Goal: Transaction & Acquisition: Book appointment/travel/reservation

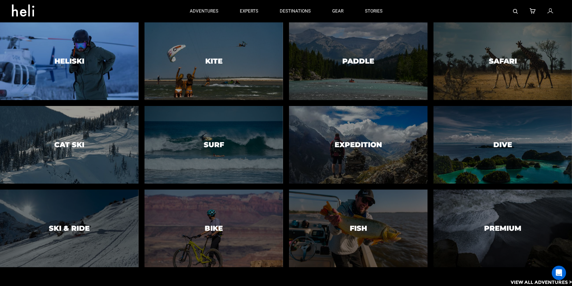
click at [72, 58] on h3 "Heliski" at bounding box center [70, 61] width 30 height 8
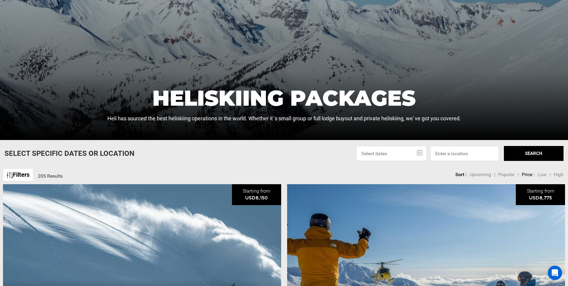
scroll to position [114, 0]
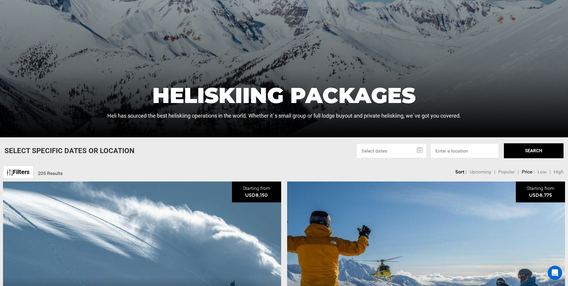
click at [380, 150] on input "text" at bounding box center [391, 150] width 70 height 15
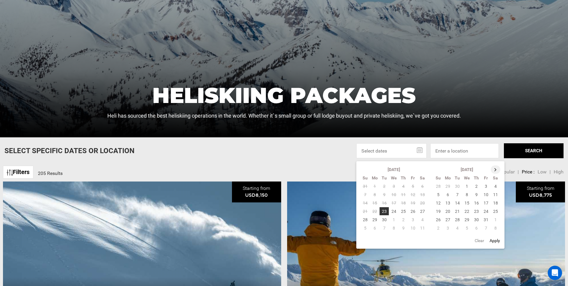
click at [495, 169] on th at bounding box center [496, 169] width 10 height 8
click at [436, 219] on td "22" at bounding box center [438, 219] width 10 height 8
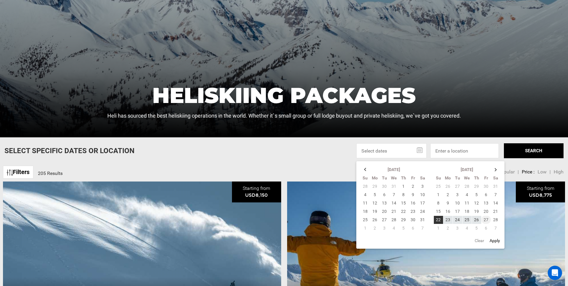
click at [487, 219] on td "27" at bounding box center [486, 219] width 10 height 8
click at [500, 240] on button "Apply" at bounding box center [495, 240] width 14 height 11
type input "[DATE] - [DATE]"
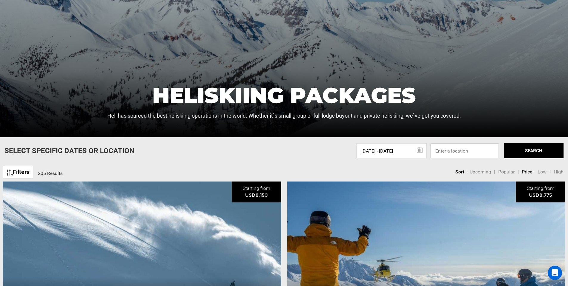
click at [484, 153] on input at bounding box center [464, 150] width 69 height 15
click at [531, 152] on button "SEARCH" at bounding box center [534, 150] width 60 height 15
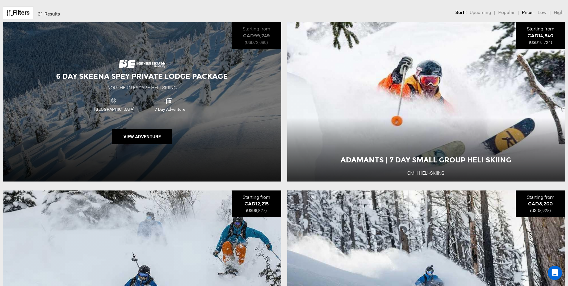
scroll to position [274, 0]
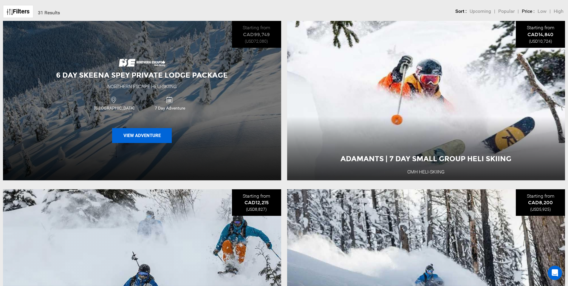
click at [164, 134] on button "View Adventure" at bounding box center [142, 135] width 60 height 15
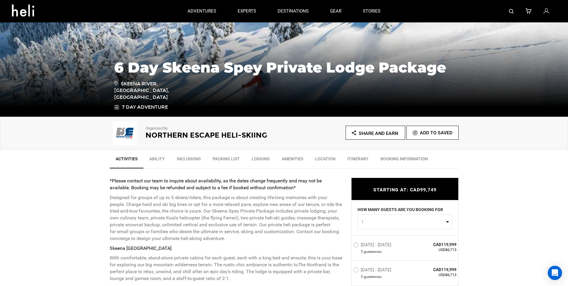
scroll to position [83, 0]
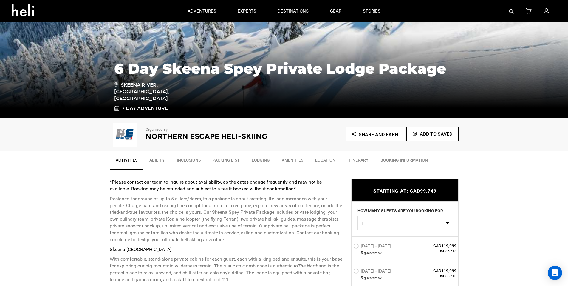
click at [257, 159] on link "Lodging" at bounding box center [261, 161] width 30 height 15
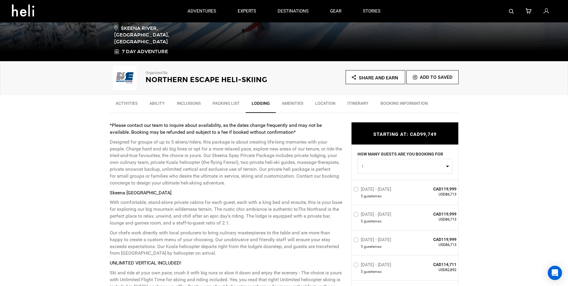
scroll to position [0, 0]
